Goal: Check status: Check status

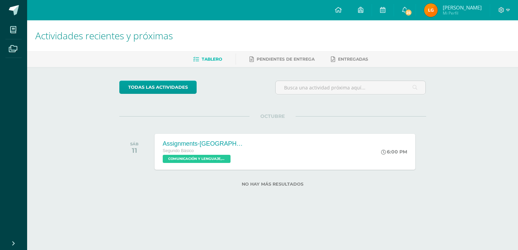
click at [434, 16] on span "Leydi Ariana Mi Perfil" at bounding box center [453, 10] width 60 height 14
click at [438, 13] on img at bounding box center [431, 10] width 14 height 14
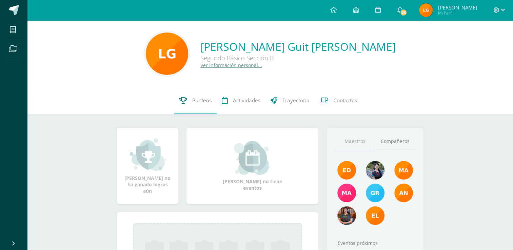
click at [203, 102] on span "Punteos" at bounding box center [201, 100] width 19 height 7
